Goal: Task Accomplishment & Management: Use online tool/utility

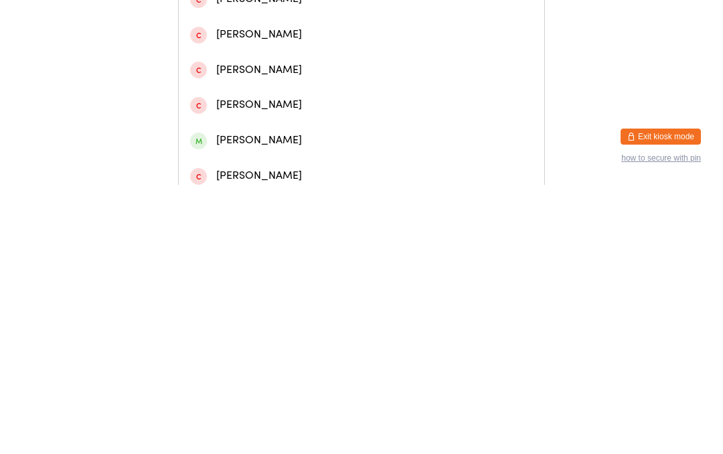
type input "[PERSON_NAME]"
click at [318, 61] on div "[PERSON_NAME]" at bounding box center [361, 57] width 343 height 18
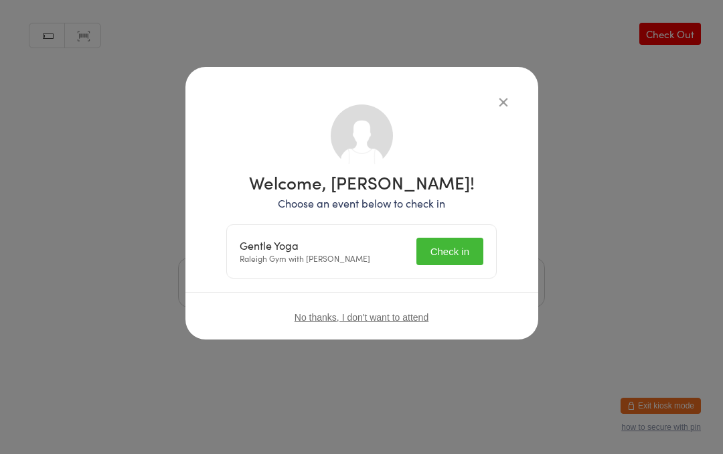
click at [441, 241] on button "Check in" at bounding box center [450, 251] width 67 height 27
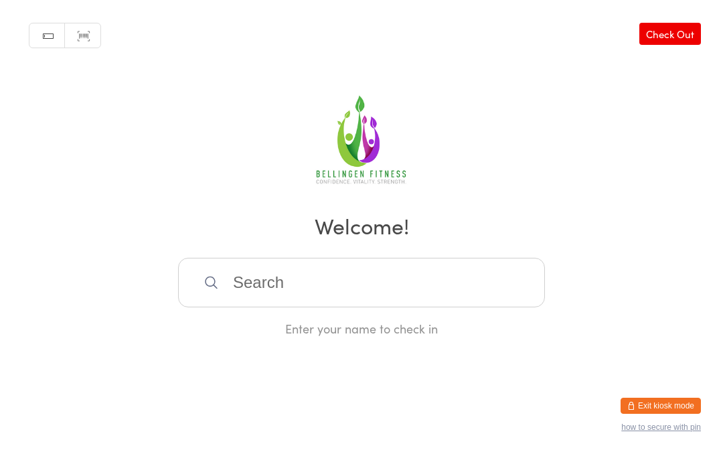
click at [257, 293] on input "search" at bounding box center [361, 283] width 367 height 50
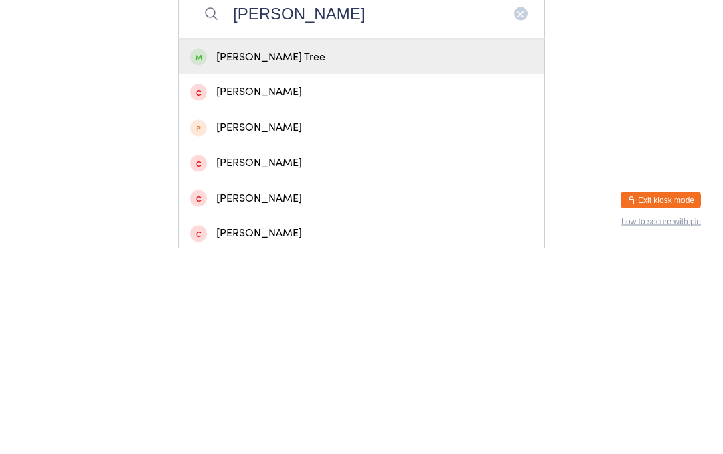
scroll to position [70, 0]
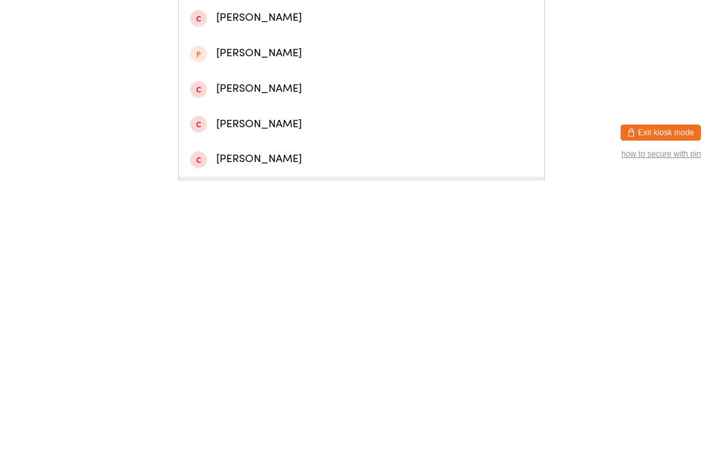
type input "[PERSON_NAME]"
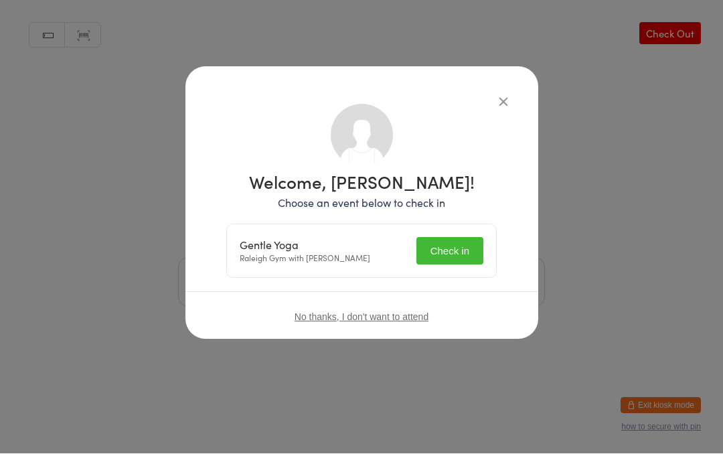
click at [450, 257] on button "Check in" at bounding box center [450, 251] width 67 height 27
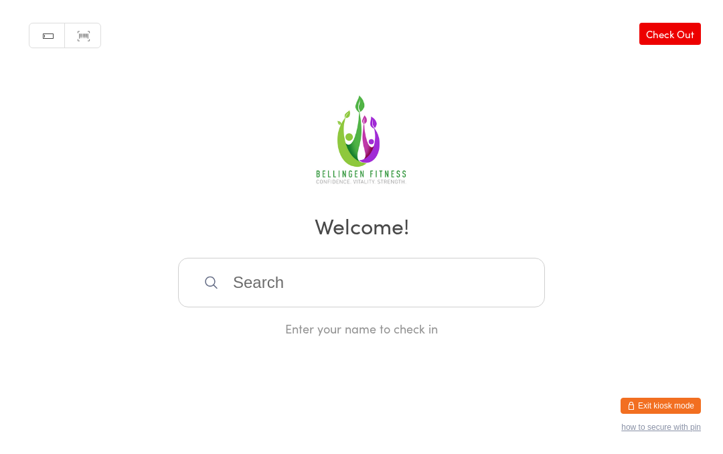
click at [291, 283] on input "search" at bounding box center [361, 283] width 367 height 50
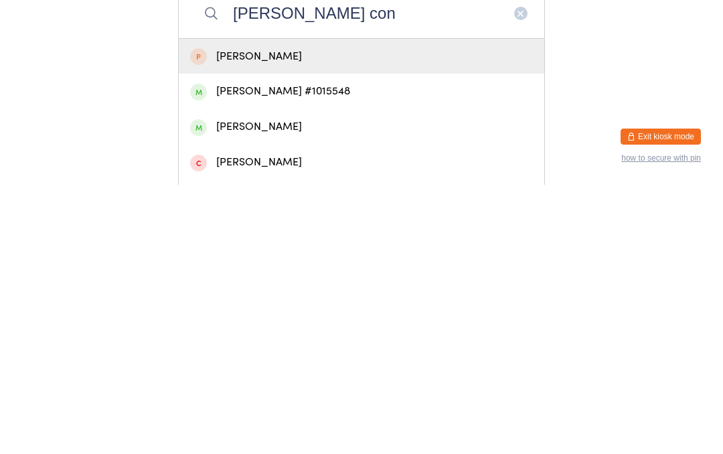
type input "[PERSON_NAME] con"
click at [313, 343] on div "[PERSON_NAME] #1015548" at bounding box center [362, 361] width 366 height 36
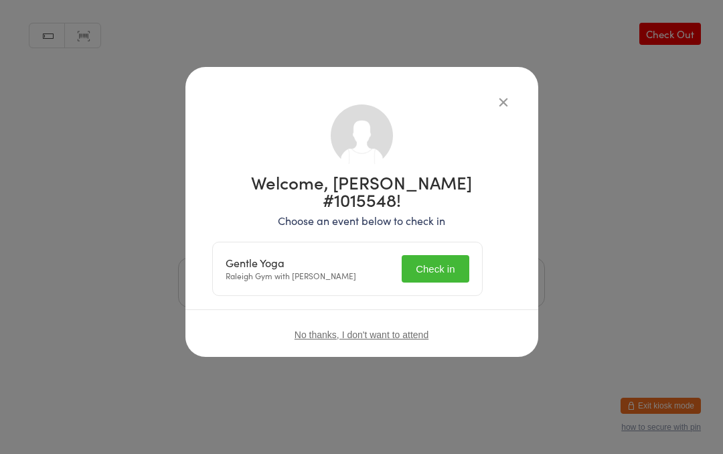
click at [443, 255] on button "Check in" at bounding box center [435, 268] width 67 height 27
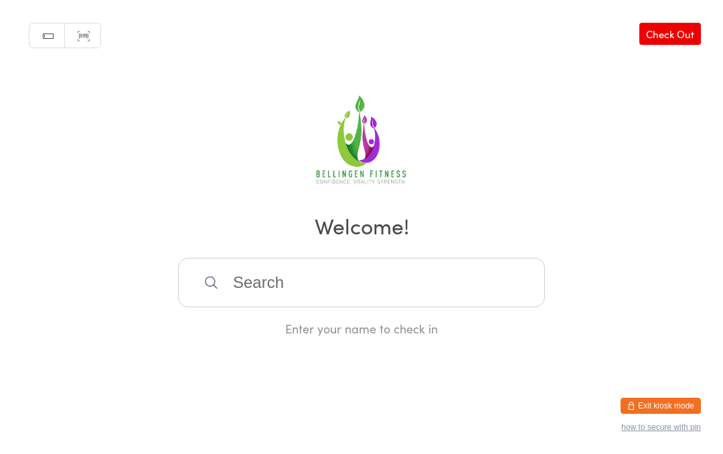
click at [442, 278] on input "search" at bounding box center [361, 283] width 367 height 50
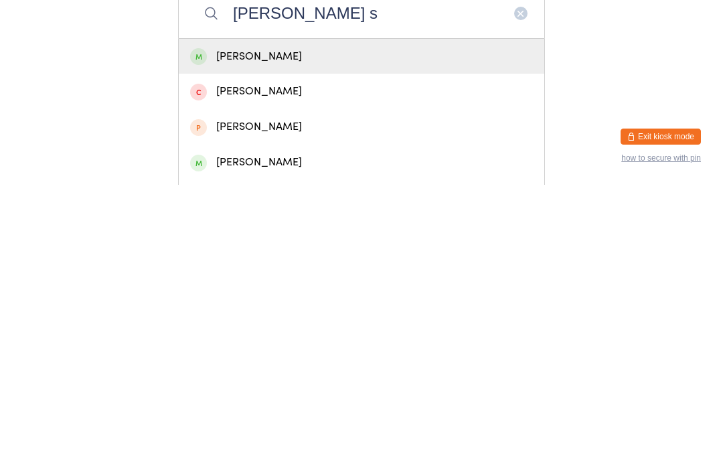
type input "[PERSON_NAME] s"
click at [420, 317] on div "[PERSON_NAME]" at bounding box center [361, 326] width 343 height 18
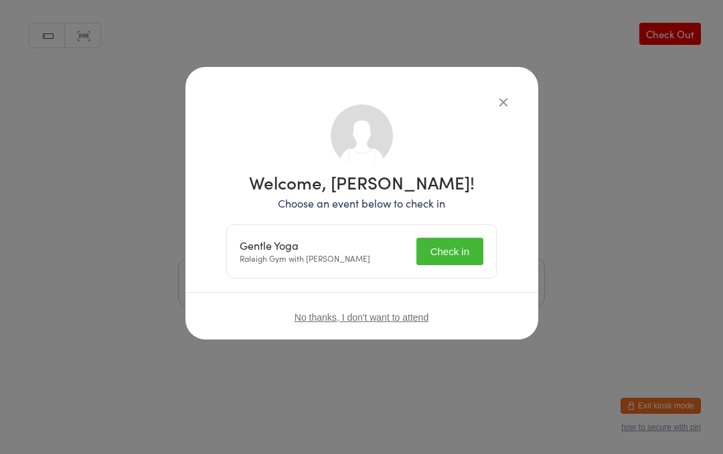
click at [459, 243] on button "Check in" at bounding box center [450, 251] width 67 height 27
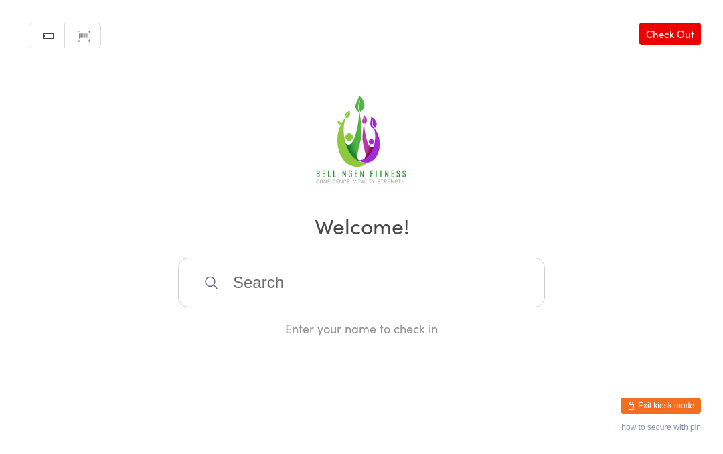
click at [245, 281] on input "search" at bounding box center [361, 283] width 367 height 50
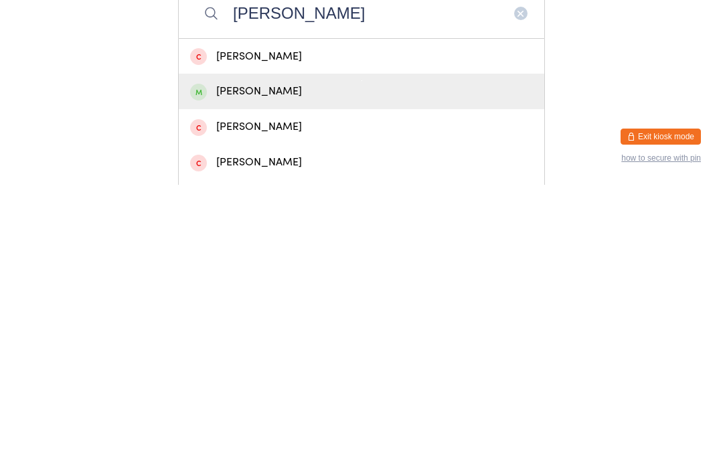
type input "[PERSON_NAME]"
click at [234, 352] on div "[PERSON_NAME]" at bounding box center [361, 361] width 343 height 18
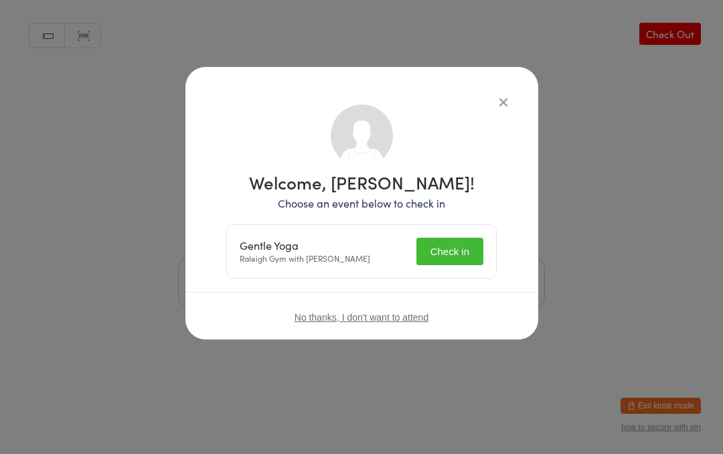
click at [439, 239] on button "Check in" at bounding box center [450, 251] width 67 height 27
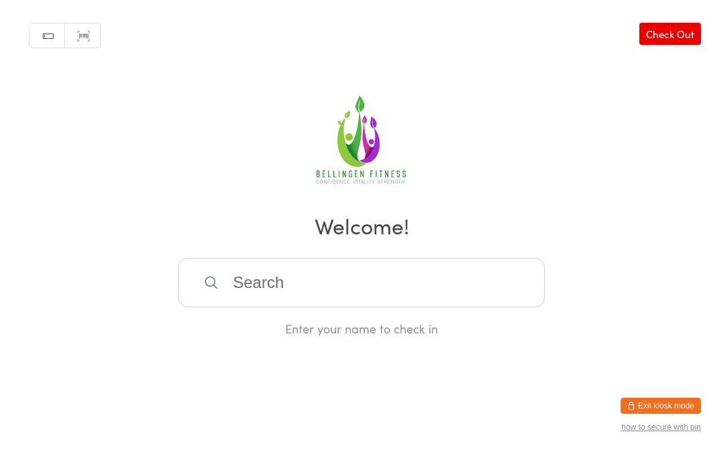
click at [318, 283] on input "search" at bounding box center [361, 283] width 367 height 50
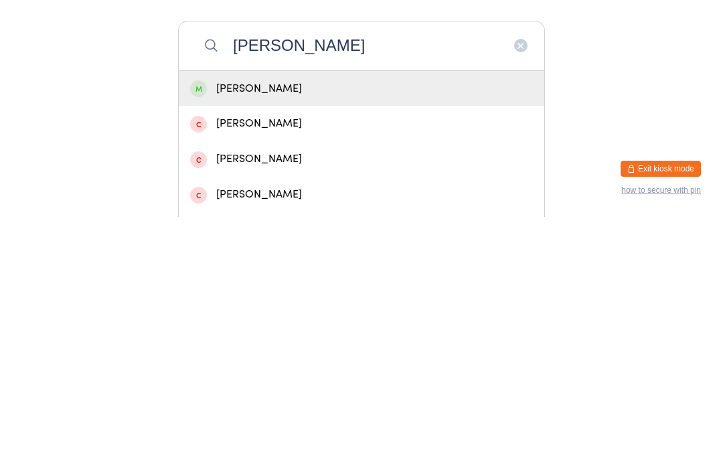
type input "[PERSON_NAME]"
click at [308, 317] on div "[PERSON_NAME]" at bounding box center [361, 326] width 343 height 18
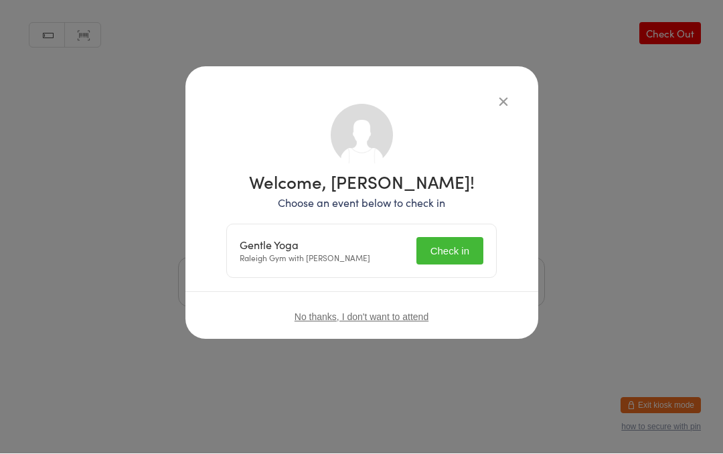
click at [454, 251] on button "Check in" at bounding box center [450, 251] width 67 height 27
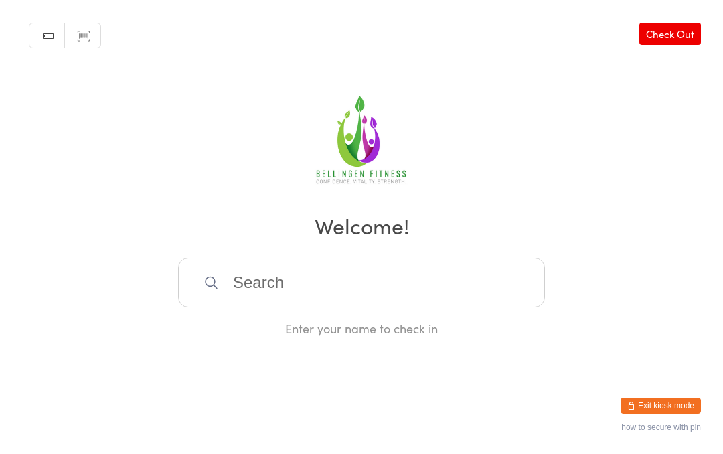
click at [326, 291] on input "search" at bounding box center [361, 283] width 367 height 50
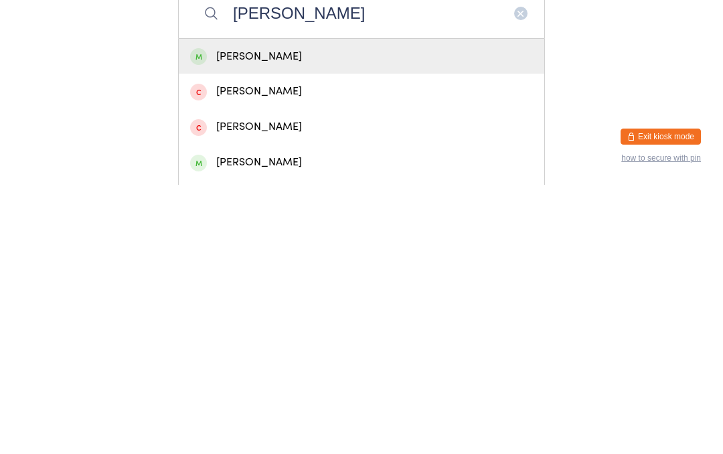
type input "[PERSON_NAME]"
click at [326, 317] on div "[PERSON_NAME]" at bounding box center [361, 326] width 343 height 18
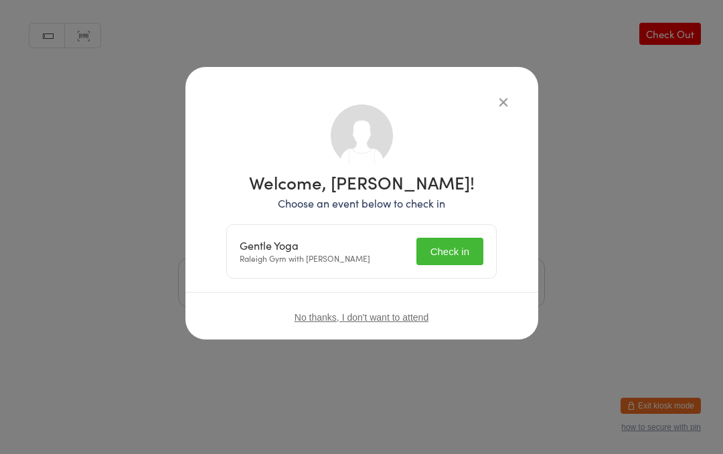
click at [468, 251] on button "Check in" at bounding box center [450, 251] width 67 height 27
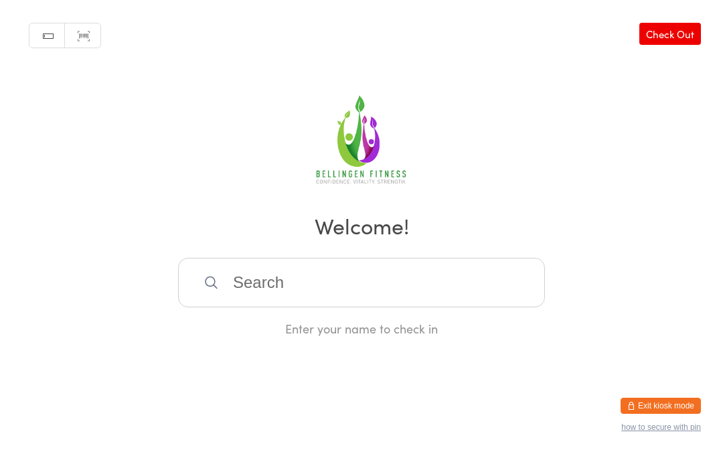
click at [426, 286] on input "search" at bounding box center [361, 283] width 367 height 50
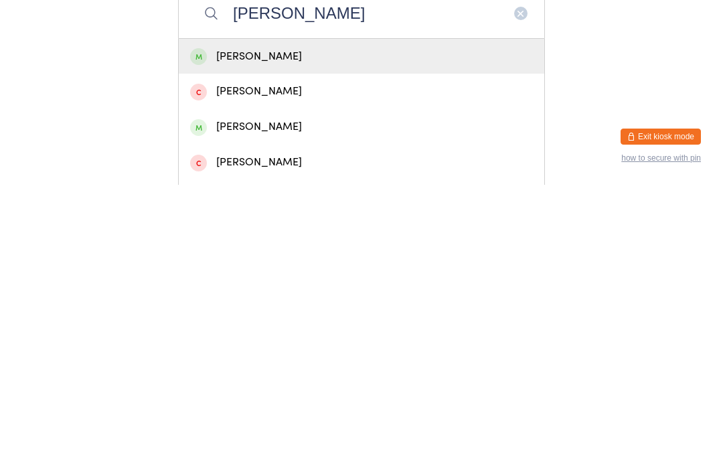
type input "[PERSON_NAME]"
click at [313, 317] on div "[PERSON_NAME]" at bounding box center [361, 326] width 343 height 18
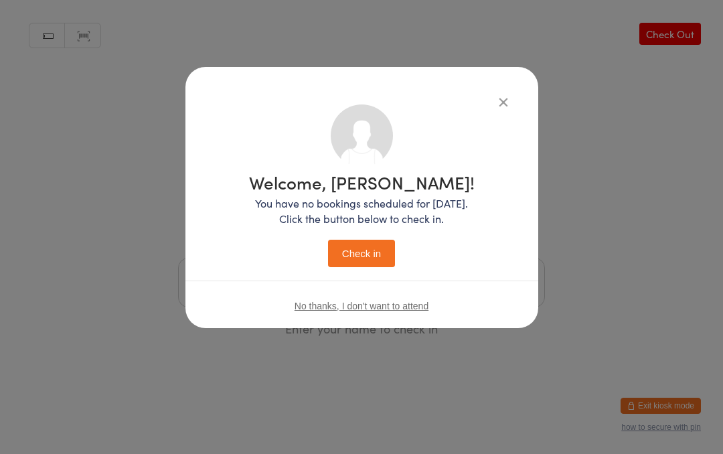
click at [374, 253] on button "Check in" at bounding box center [361, 253] width 67 height 27
